Goal: Contribute content

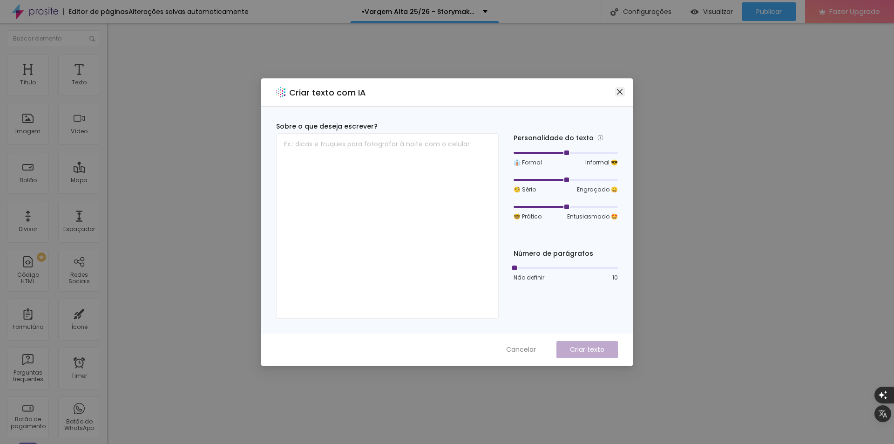
click at [620, 94] on icon "close" at bounding box center [619, 91] width 7 height 7
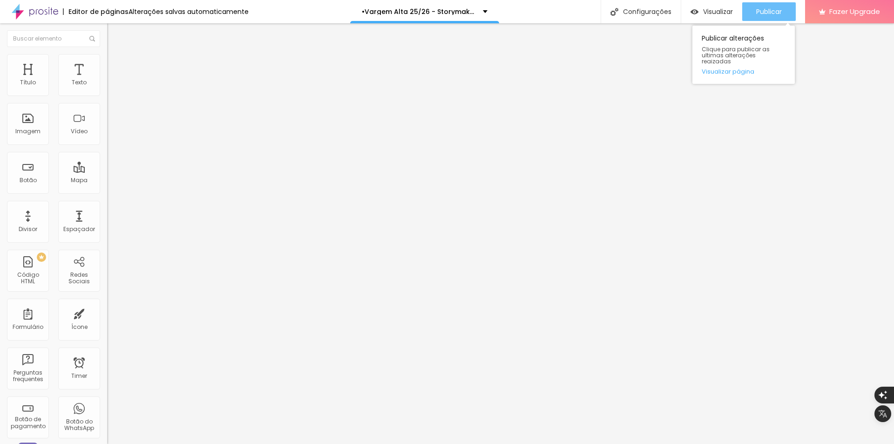
click at [759, 10] on span "Publicar" at bounding box center [770, 11] width 26 height 7
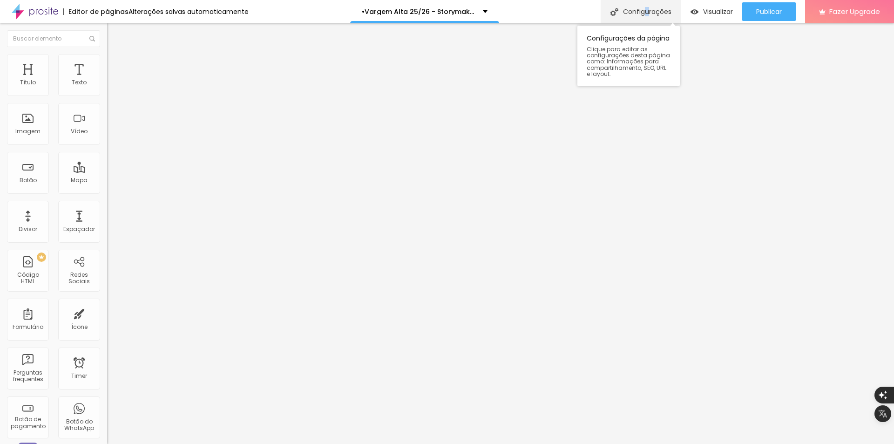
click at [646, 10] on div "Configurações" at bounding box center [641, 11] width 80 height 23
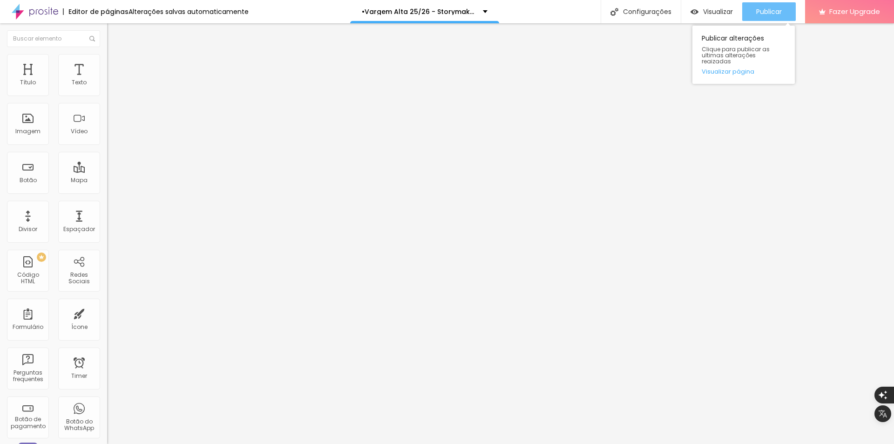
click at [772, 10] on span "Publicar" at bounding box center [770, 11] width 26 height 7
click at [775, 11] on span "Publicar" at bounding box center [770, 11] width 26 height 7
click at [763, 15] on span "Publicar" at bounding box center [770, 11] width 26 height 7
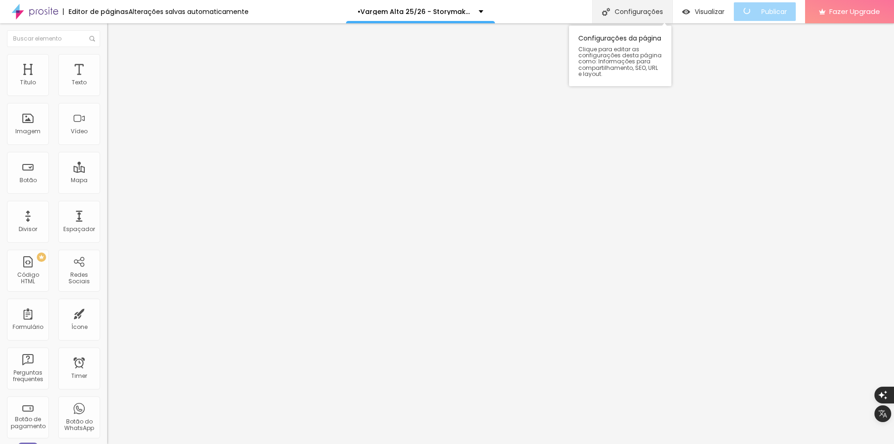
click at [658, 12] on div "Configurações" at bounding box center [633, 11] width 80 height 23
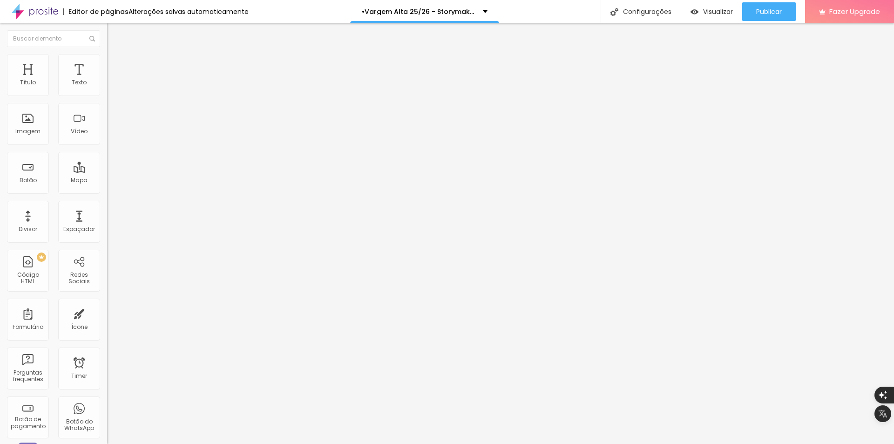
drag, startPoint x: 355, startPoint y: 182, endPoint x: 587, endPoint y: 184, distance: 231.5
copy p "http://www.porthaisehigor.com.br/vargem-alta-25-26-storymaker-casamento"
click at [23, 13] on img at bounding box center [35, 11] width 47 height 23
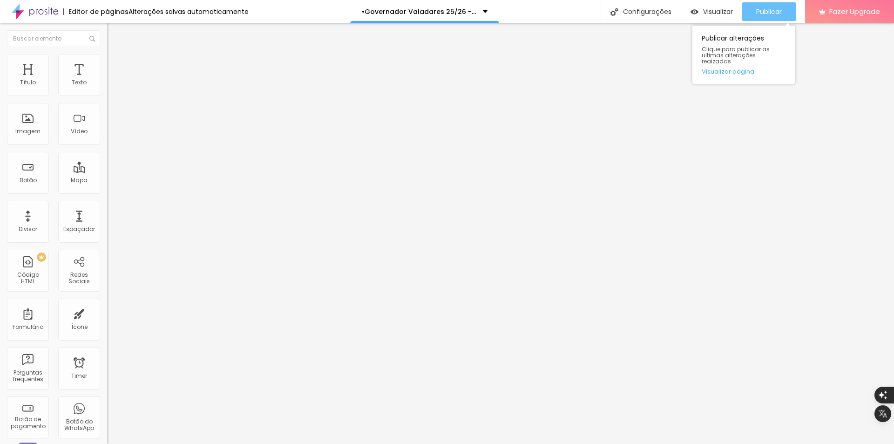
click at [767, 19] on div "Publicar" at bounding box center [770, 11] width 26 height 19
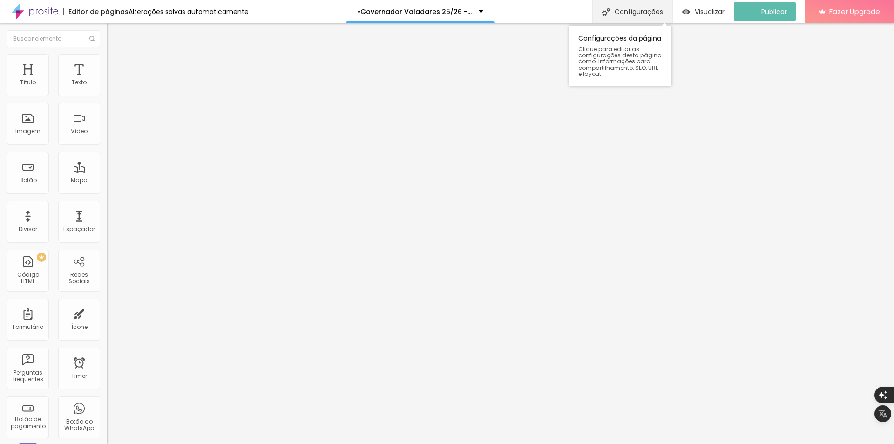
click at [665, 12] on div "Configurações" at bounding box center [633, 11] width 80 height 23
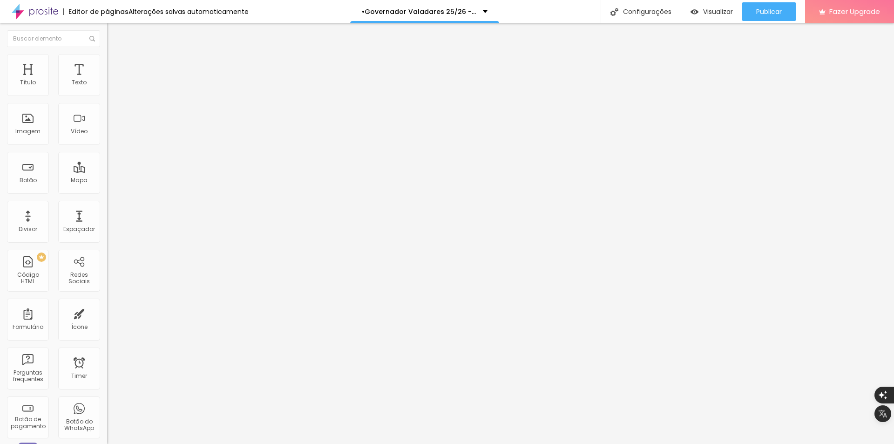
drag, startPoint x: 355, startPoint y: 182, endPoint x: 607, endPoint y: 189, distance: 252.6
copy p "[URL][DOMAIN_NAME]"
